Goal: Find contact information: Find contact information

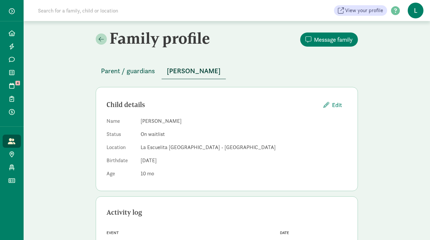
click at [142, 72] on span "Parent / guardians" at bounding box center [128, 71] width 54 height 10
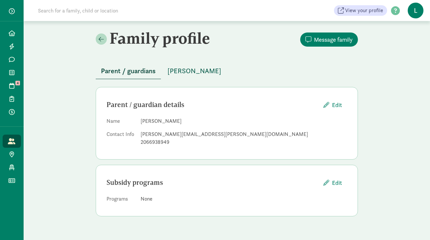
click at [194, 74] on span "[PERSON_NAME]" at bounding box center [194, 71] width 54 height 10
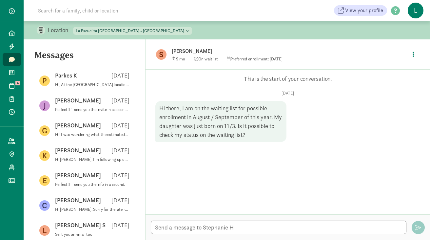
scroll to position [214, 0]
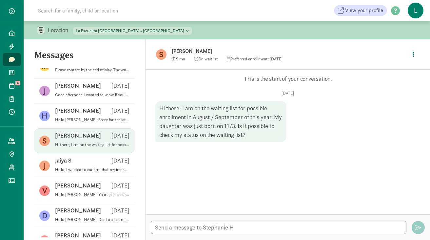
click at [189, 50] on p "[PERSON_NAME]" at bounding box center [275, 51] width 206 height 9
click at [412, 54] on button "button" at bounding box center [413, 54] width 12 height 14
click at [394, 72] on link "View family page" at bounding box center [399, 70] width 47 height 8
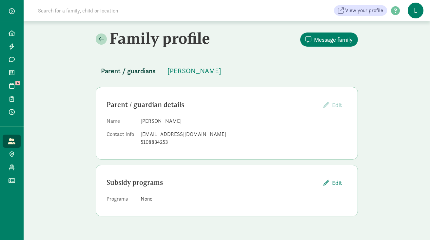
drag, startPoint x: 184, startPoint y: 121, endPoint x: 169, endPoint y: 121, distance: 15.1
click at [169, 121] on dd "Stephanie Hammer" at bounding box center [244, 121] width 206 height 8
click at [200, 72] on span "Beatriz Hammer" at bounding box center [194, 71] width 54 height 10
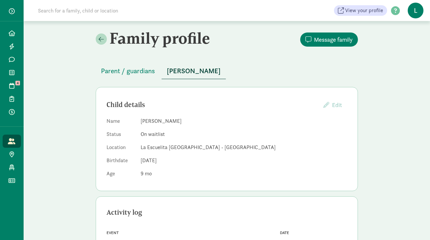
drag, startPoint x: 177, startPoint y: 121, endPoint x: 141, endPoint y: 119, distance: 35.8
click at [141, 119] on dd "Beatriz Hammer" at bounding box center [244, 121] width 206 height 8
copy dd "Beatriz Hammer"
click at [140, 68] on span "Parent / guardians" at bounding box center [128, 71] width 54 height 10
